Goal: Task Accomplishment & Management: Use online tool/utility

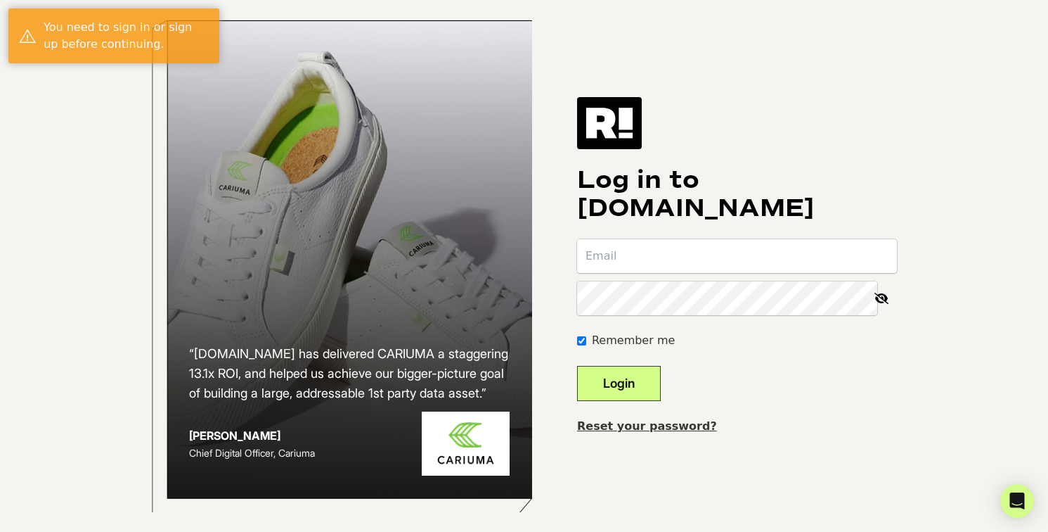
type input "[PERSON_NAME][EMAIL_ADDRESS][DOMAIN_NAME]"
click at [661, 401] on button "Login" at bounding box center [619, 383] width 84 height 35
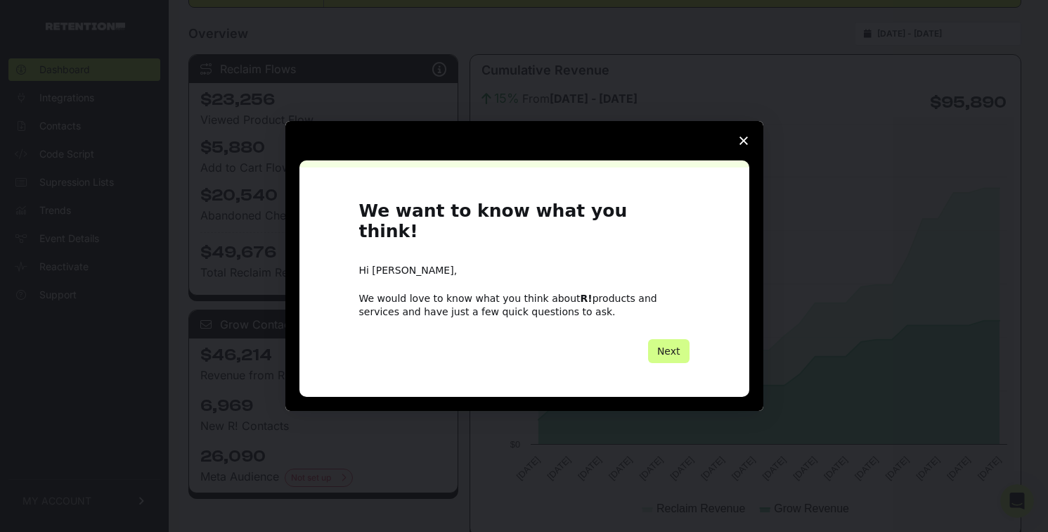
click at [742, 145] on polygon "Close survey" at bounding box center [744, 140] width 8 height 8
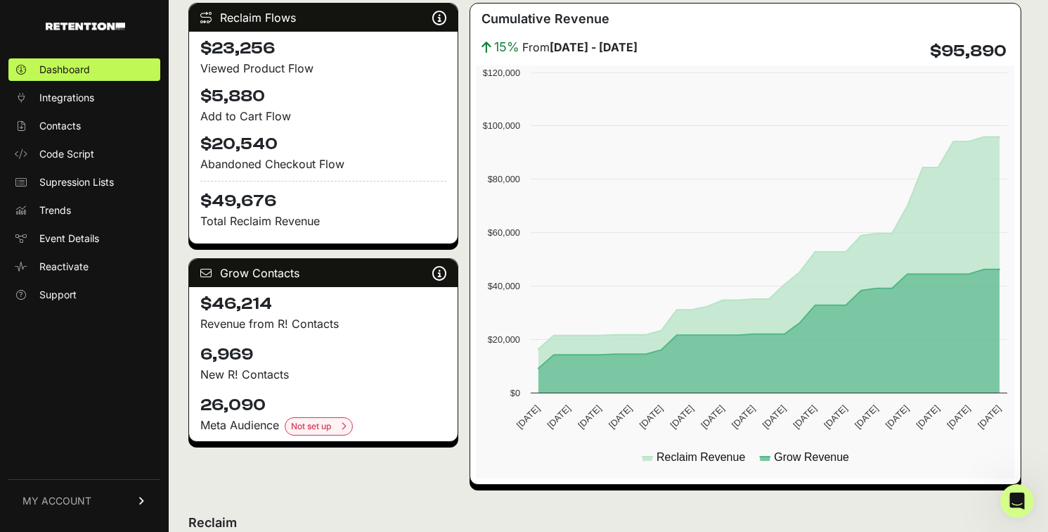
scroll to position [221, 0]
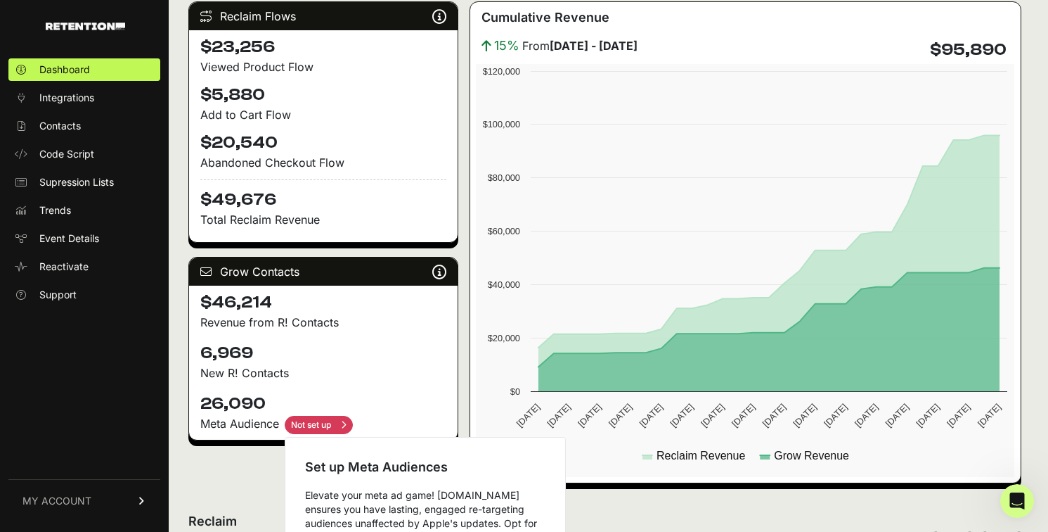
click at [336, 425] on input "checkbox" at bounding box center [319, 425] width 68 height 18
checkbox input "true"
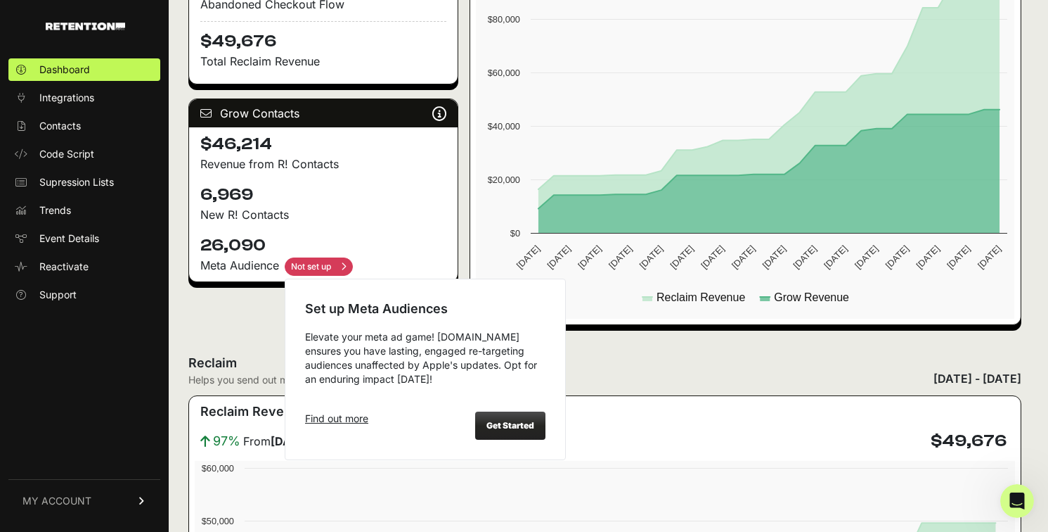
scroll to position [384, 0]
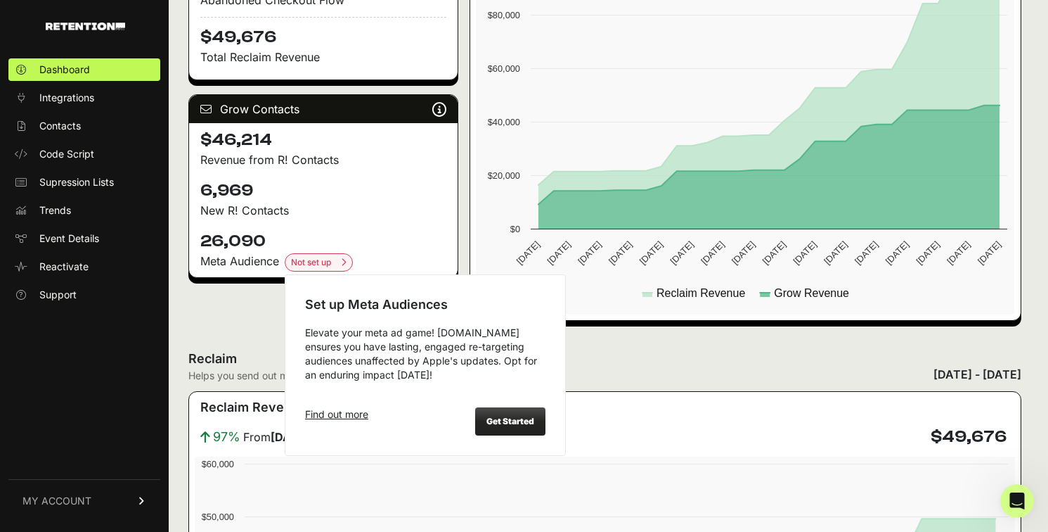
click at [518, 418] on strong "Get Started" at bounding box center [511, 421] width 48 height 11
click at [522, 417] on strong "Get Started" at bounding box center [511, 421] width 48 height 11
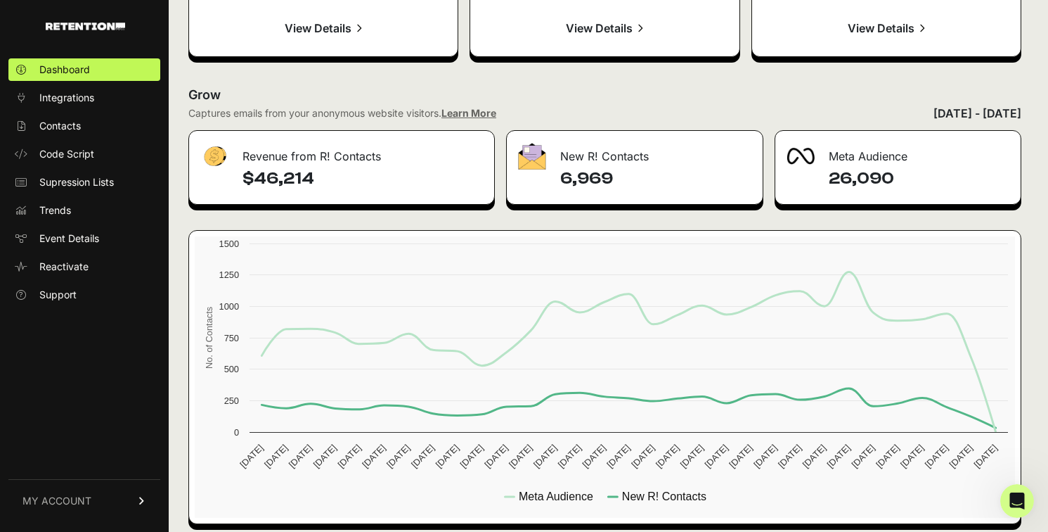
scroll to position [1660, 0]
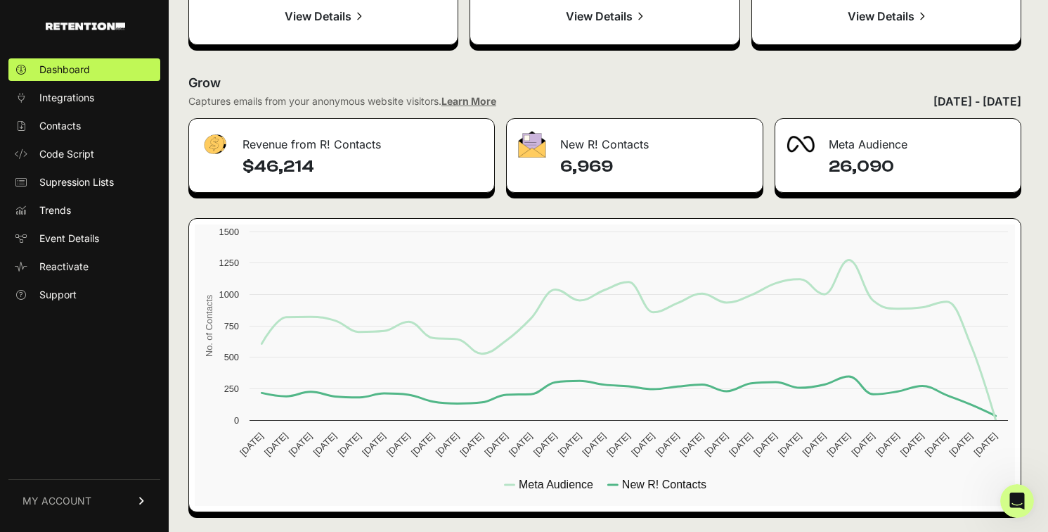
click at [598, 163] on h4 "6,969" at bounding box center [655, 166] width 191 height 23
copy h4 "6,969"
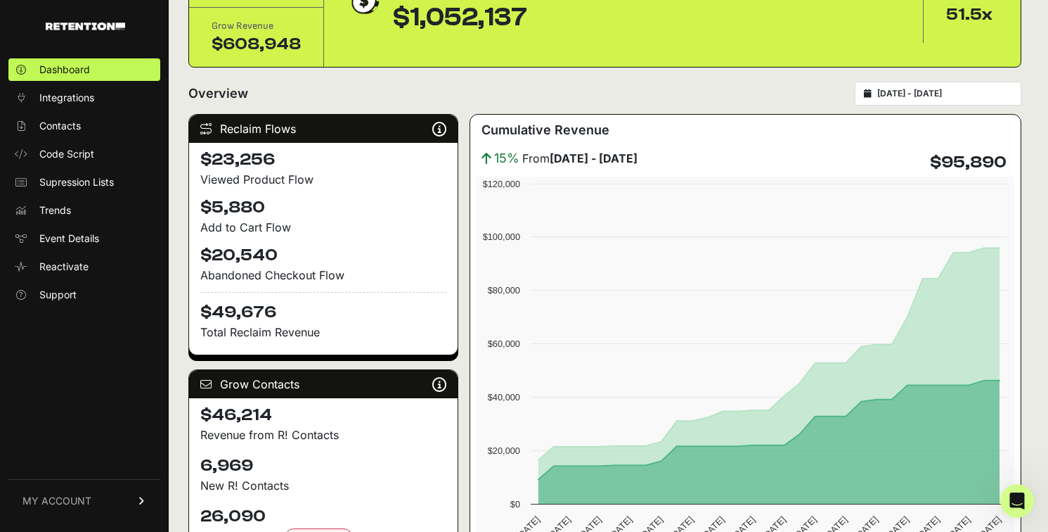
scroll to position [0, 0]
